Goal: Task Accomplishment & Management: Use online tool/utility

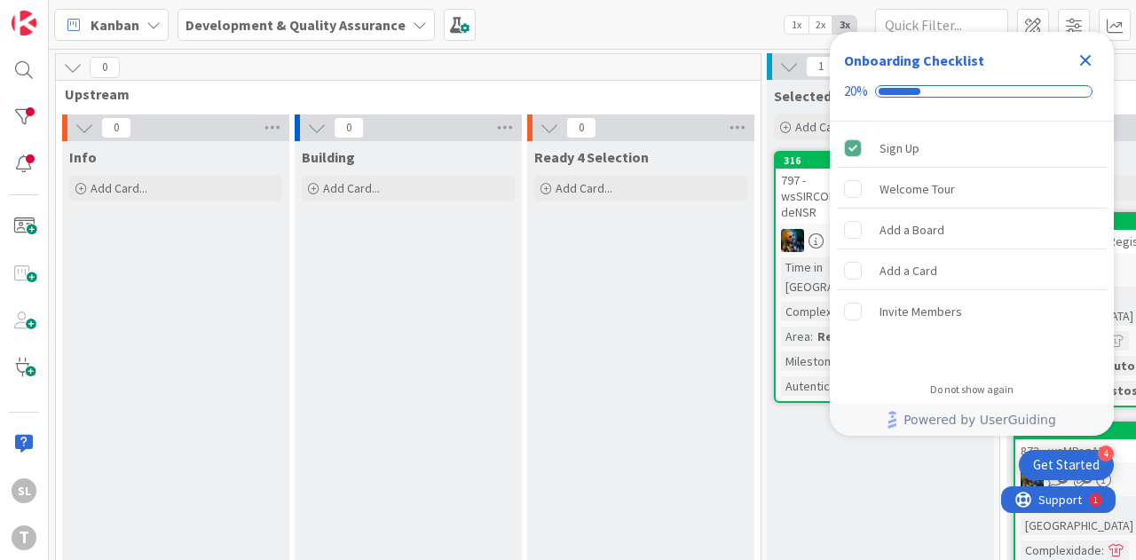
click at [616, 29] on div "Kanban Development & Quality Assurance 1x 2x 3x" at bounding box center [592, 24] width 1087 height 49
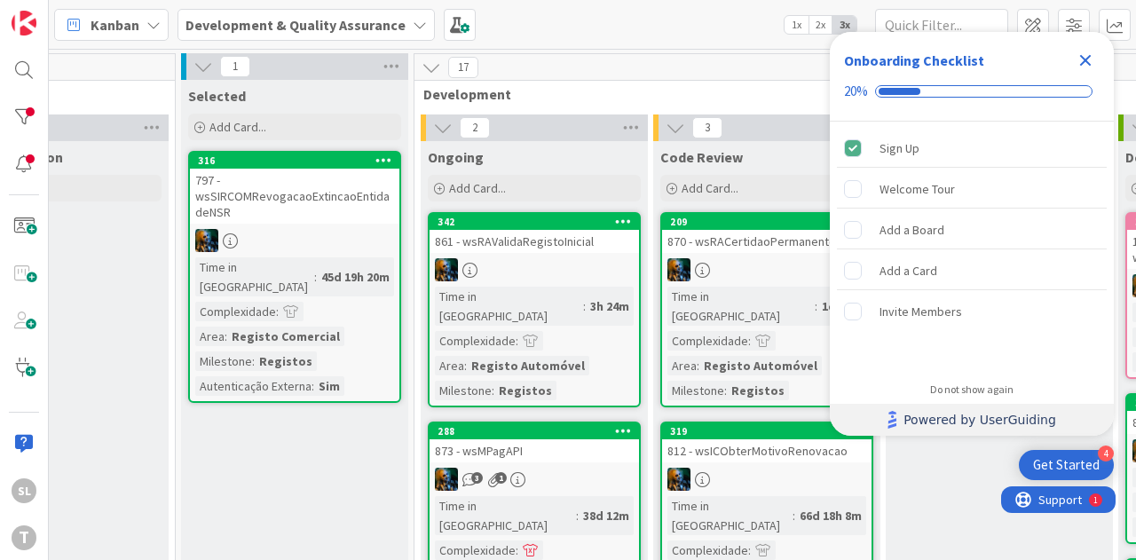
scroll to position [0, 588]
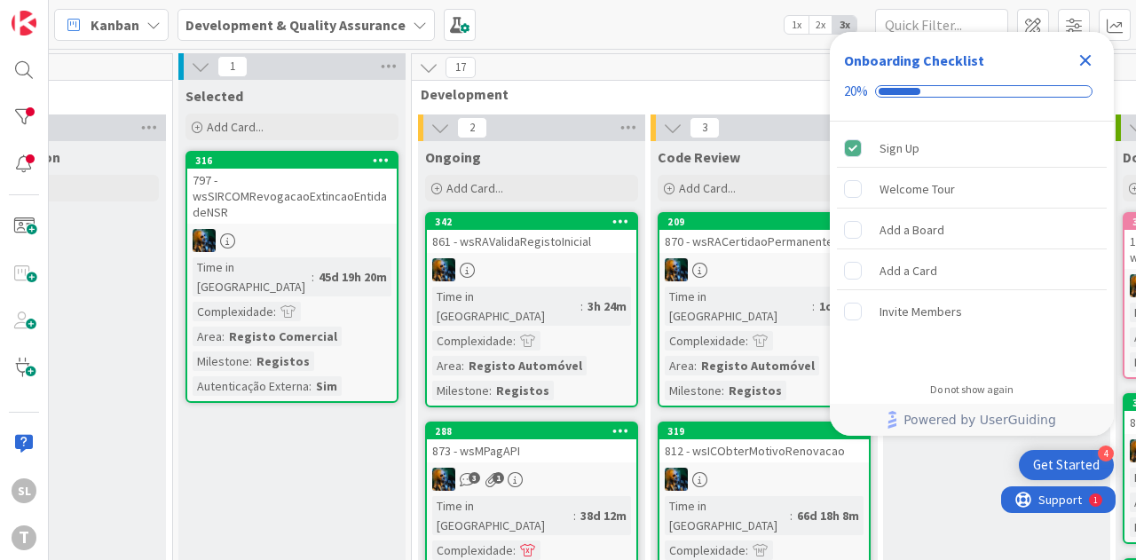
click at [1088, 61] on icon "Close Checklist" at bounding box center [1086, 61] width 12 height 12
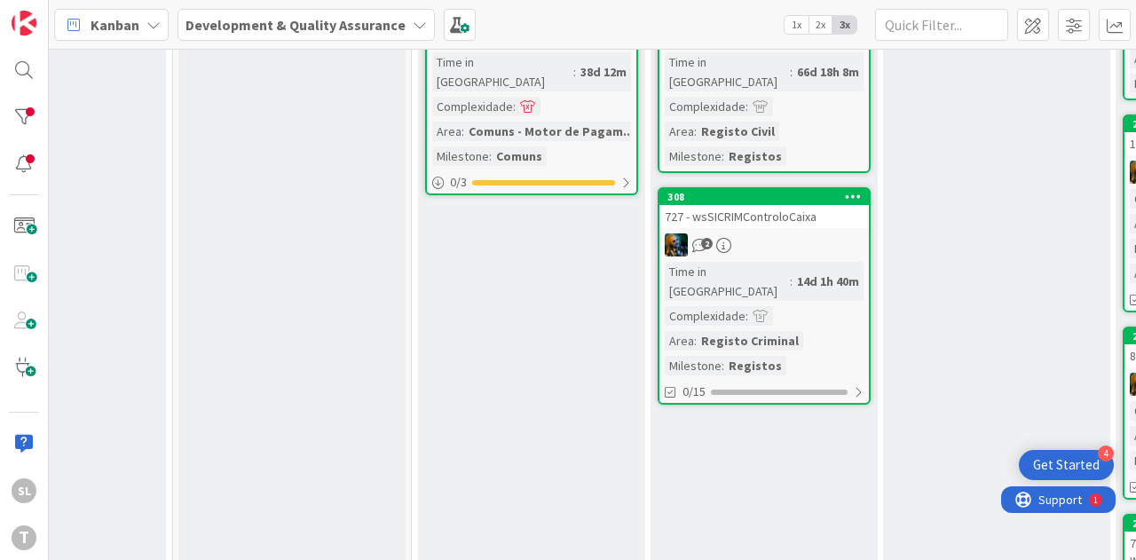
scroll to position [89, 588]
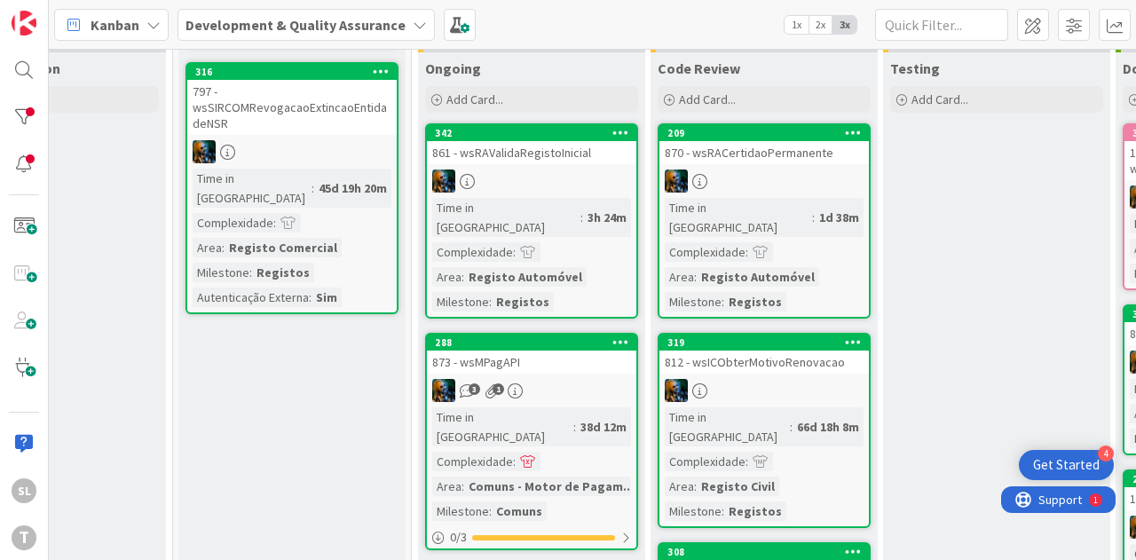
click at [817, 173] on div at bounding box center [763, 180] width 209 height 23
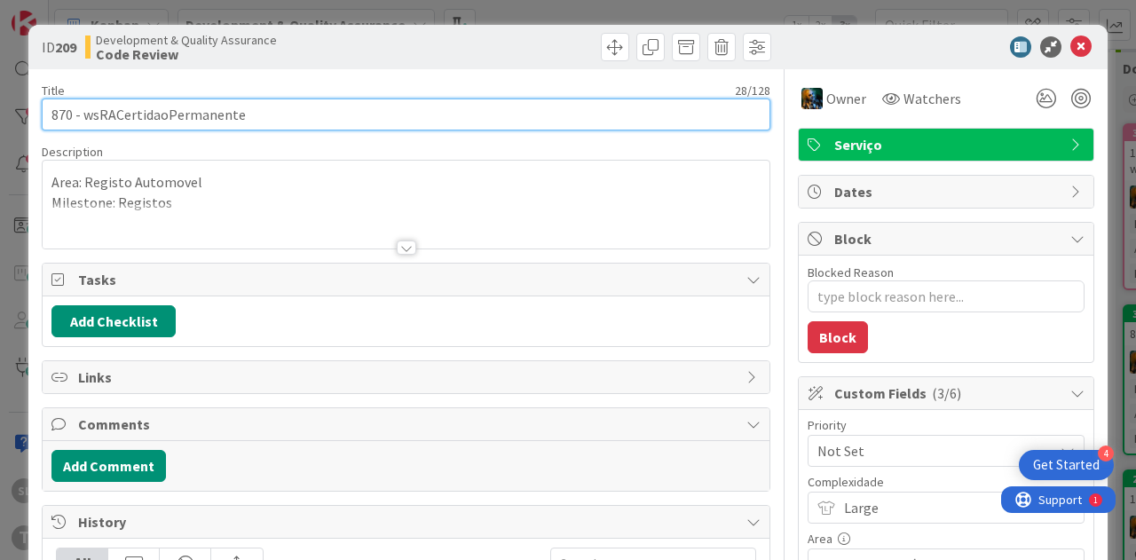
click at [216, 120] on input "870 - wsRACertidaoPermanente" at bounding box center [406, 114] width 728 height 32
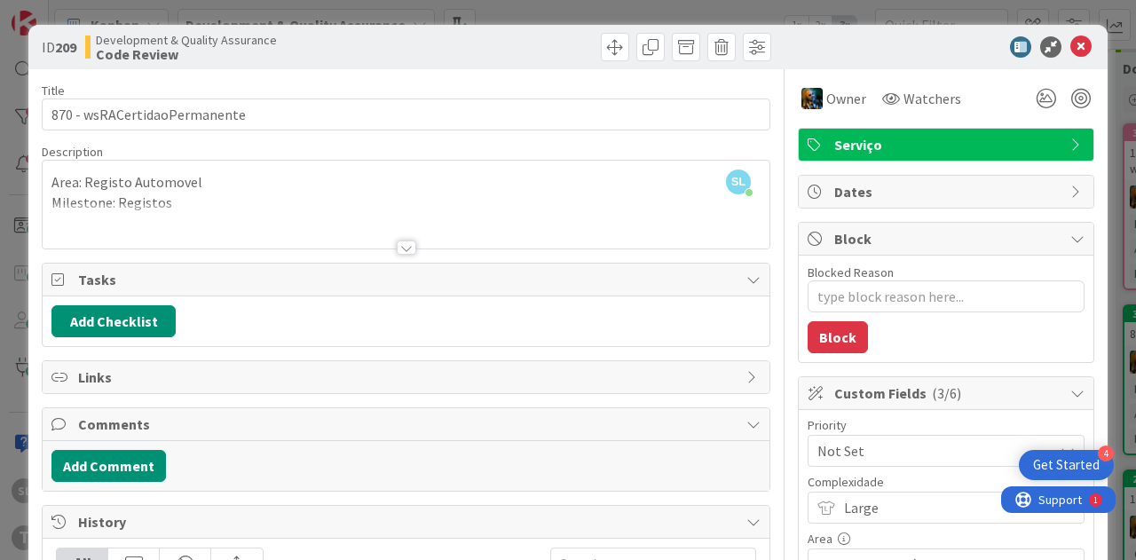
click at [559, 5] on div "ID 209 Development & Quality Assurance Code Review Title 28 / 128 870 - wsRACer…" at bounding box center [568, 280] width 1136 height 560
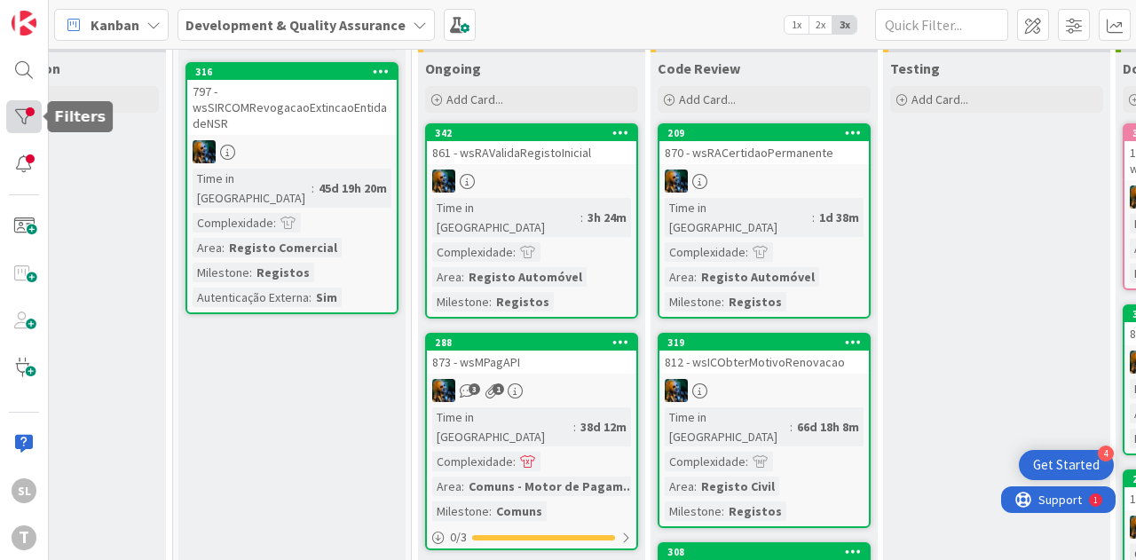
click at [21, 109] on div at bounding box center [23, 116] width 35 height 33
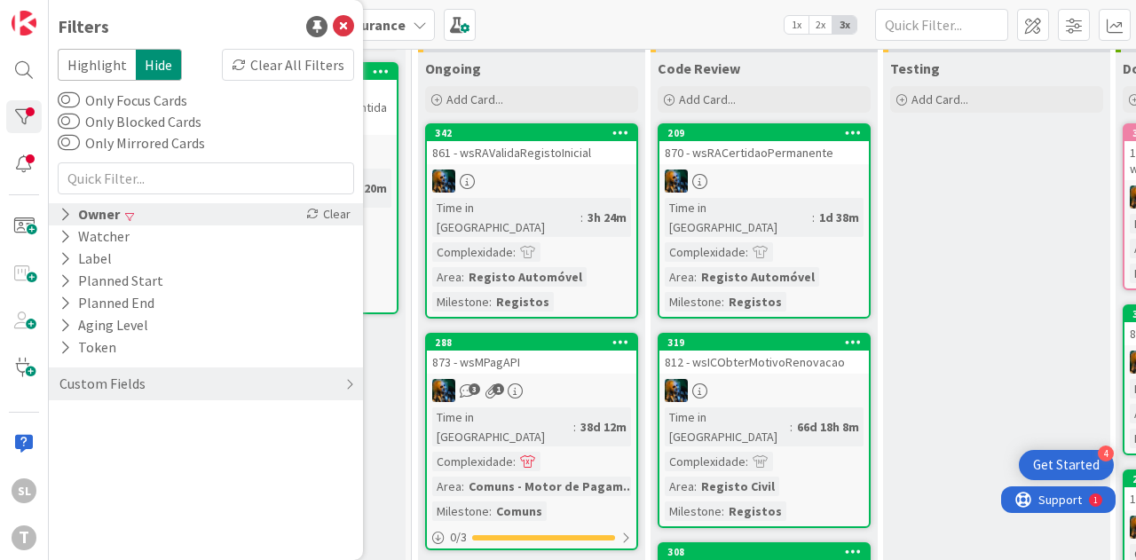
click at [149, 208] on div "Owner Clear" at bounding box center [206, 214] width 314 height 22
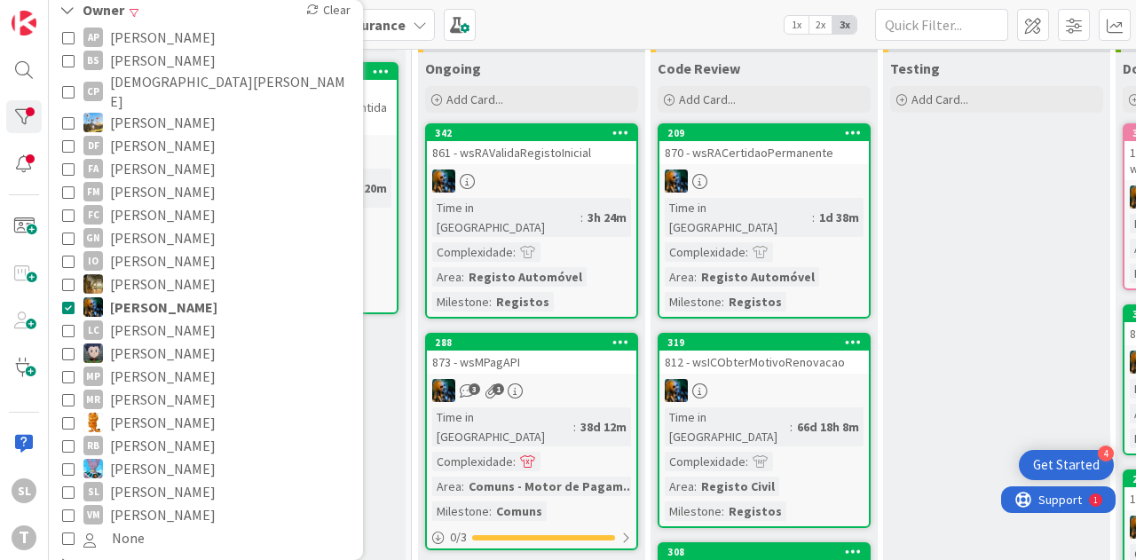
scroll to position [200, 0]
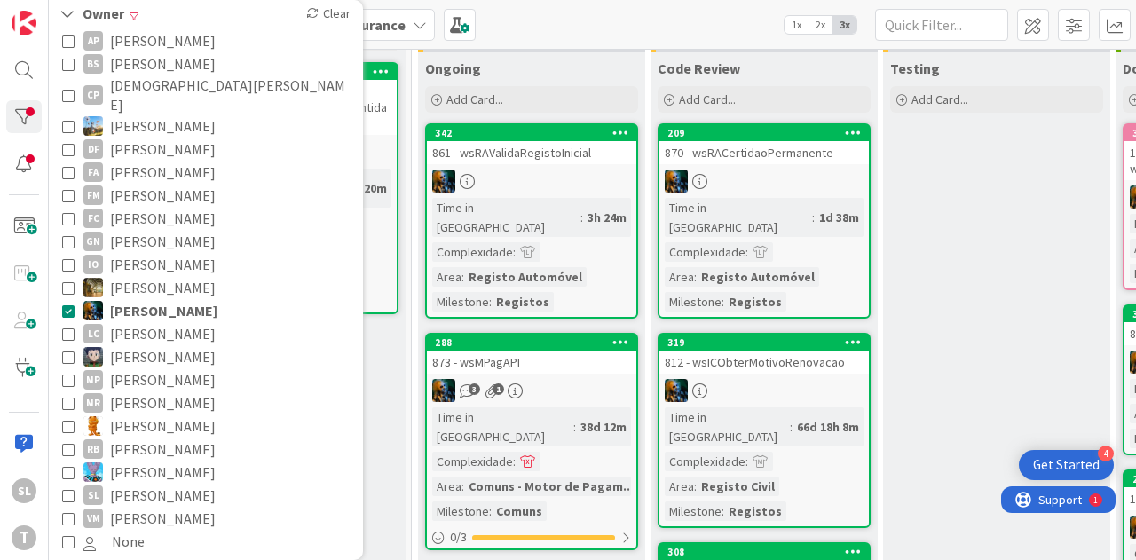
click at [151, 299] on span "[PERSON_NAME]" at bounding box center [163, 310] width 107 height 23
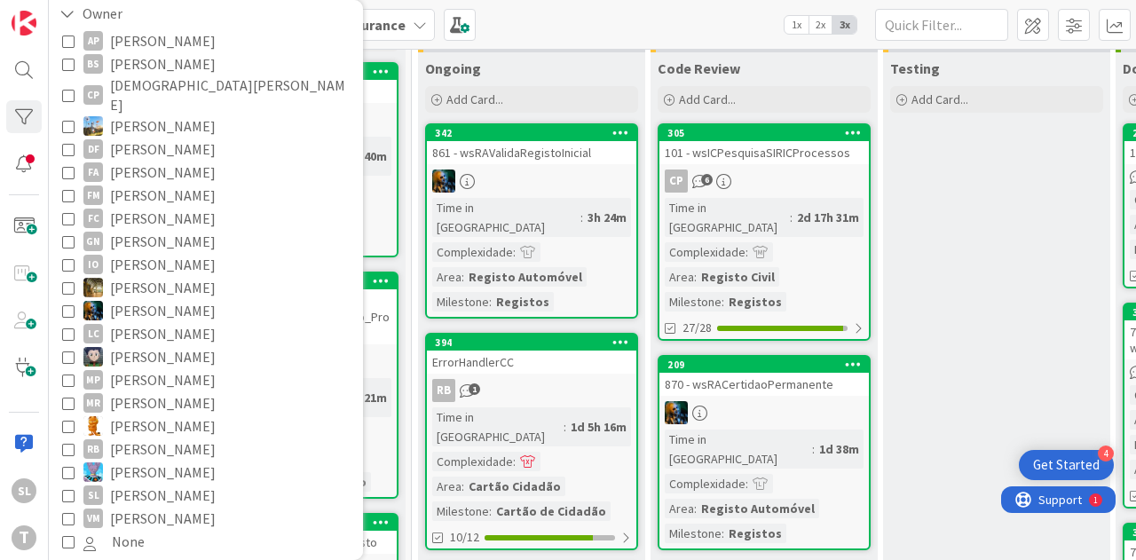
click at [140, 483] on span "[PERSON_NAME]" at bounding box center [163, 494] width 106 height 23
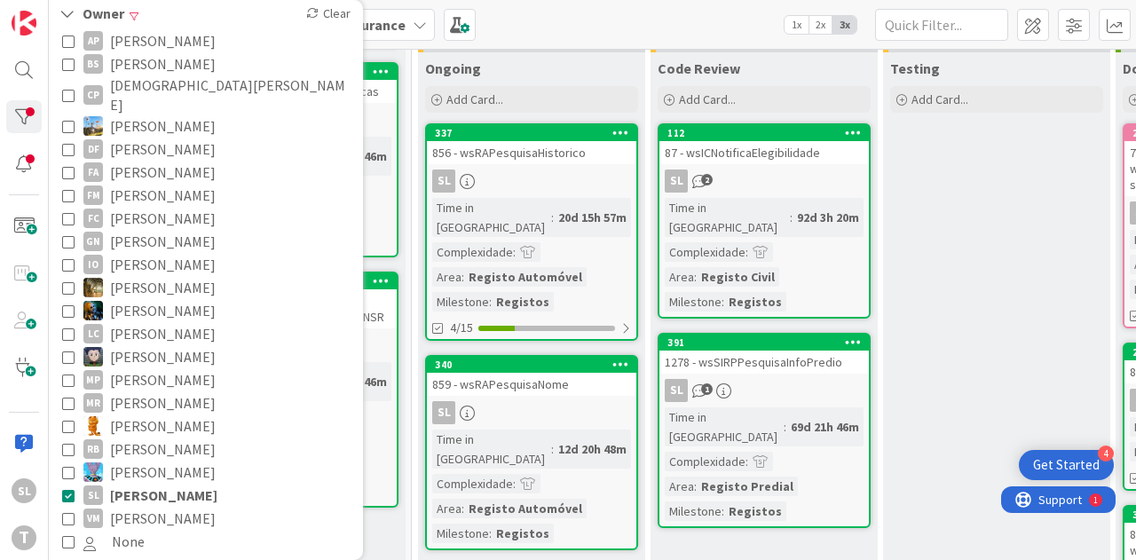
click at [549, 146] on div "856 - wsRAPesquisaHistorico" at bounding box center [531, 152] width 209 height 23
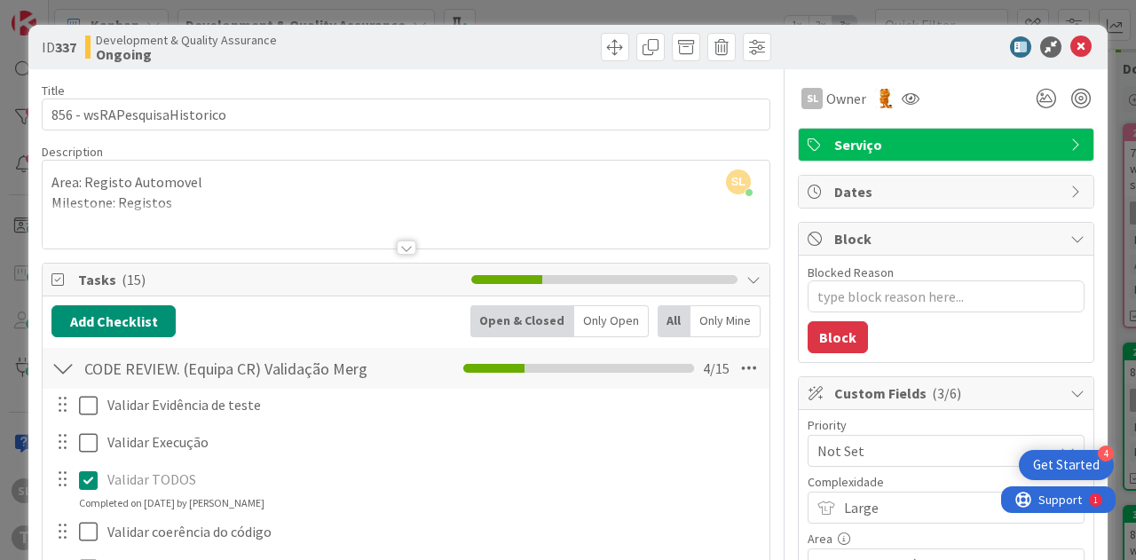
click at [376, 16] on div "ID 337 Development & Quality Assurance Ongoing Title 27 / 128 856 - wsRAPesquis…" at bounding box center [568, 280] width 1136 height 560
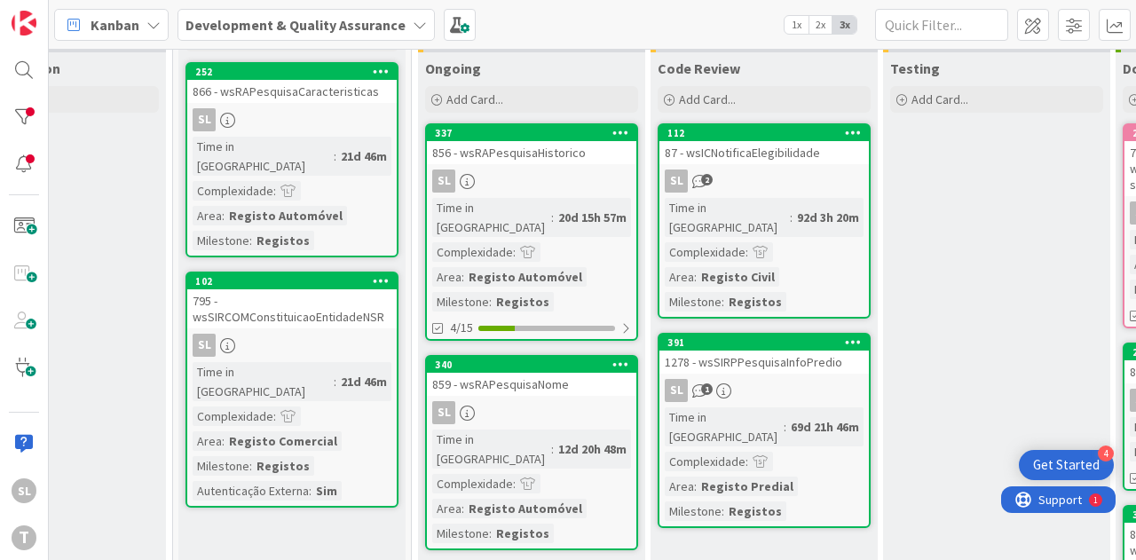
click at [552, 166] on link "337 856 - wsRAPesquisaHistorico SL Time in [GEOGRAPHIC_DATA] : 20d 15h 57m Comp…" at bounding box center [531, 231] width 213 height 217
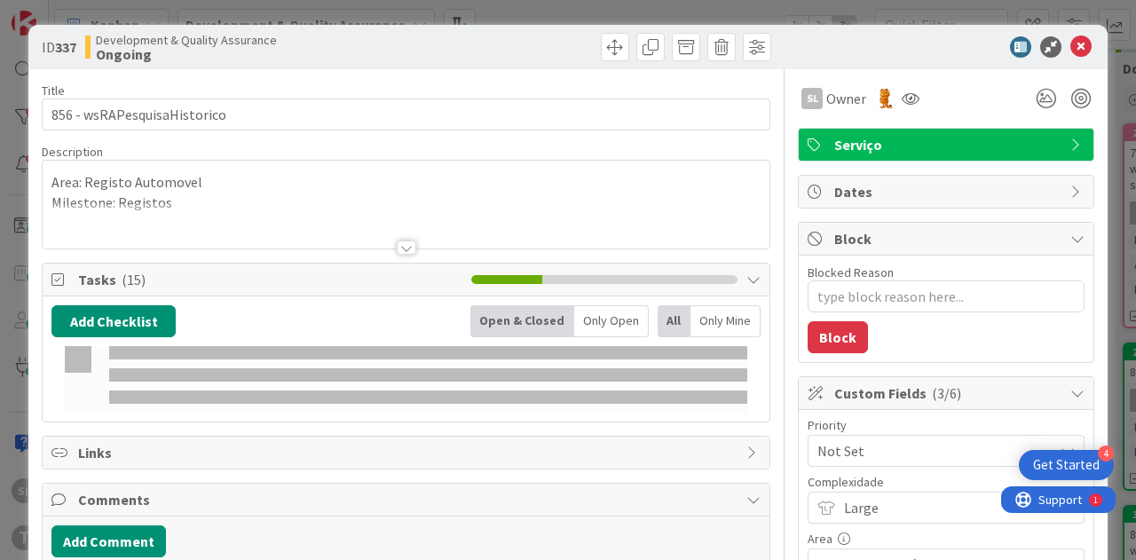
type textarea "x"
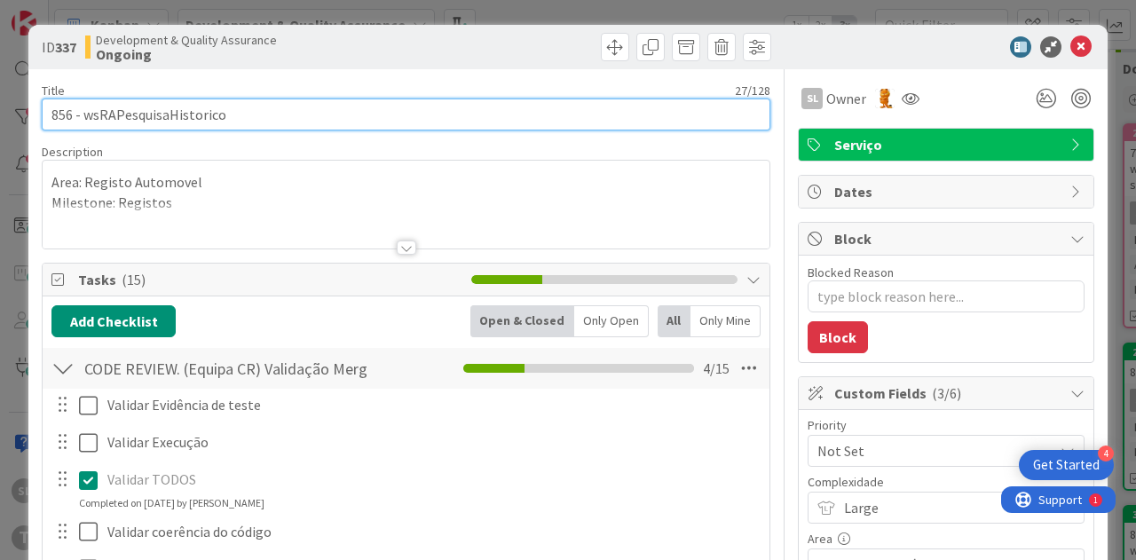
click at [66, 112] on input "856 - wsRAPesquisaHistorico" at bounding box center [406, 114] width 728 height 32
